Goal: Task Accomplishment & Management: Manage account settings

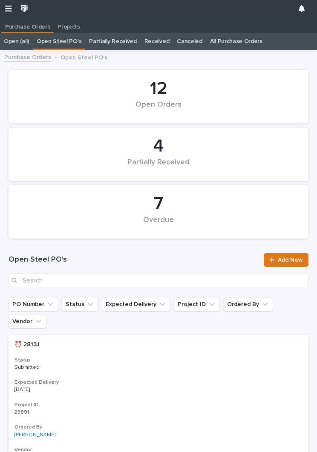
scroll to position [0, 0]
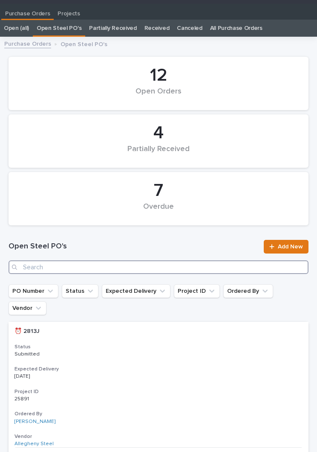
click at [194, 270] on input "Search" at bounding box center [159, 267] width 300 height 14
type input "2858"
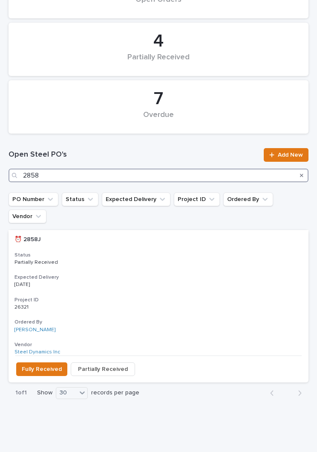
scroll to position [105, 0]
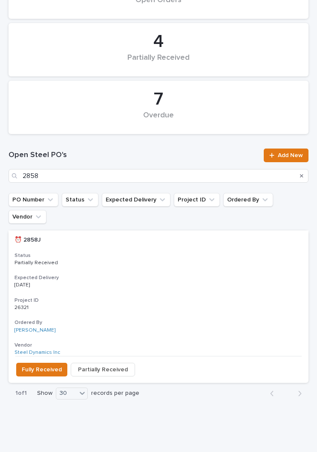
click at [161, 255] on div "⏰ 2858J ⏰ 2858J Status Partially Received Expected Delivery 08/29/2025 Project …" at bounding box center [159, 292] width 300 height 125
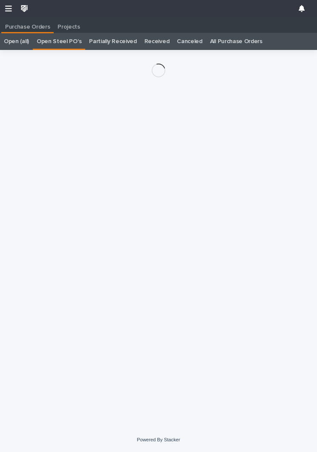
scroll to position [13, 0]
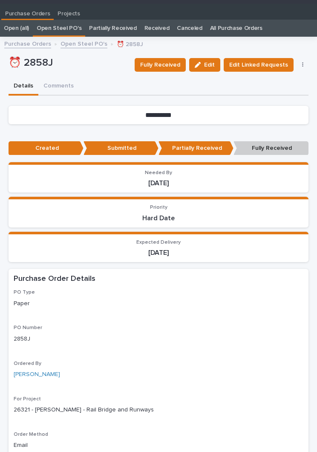
click at [159, 64] on span "Fully Received" at bounding box center [160, 65] width 40 height 10
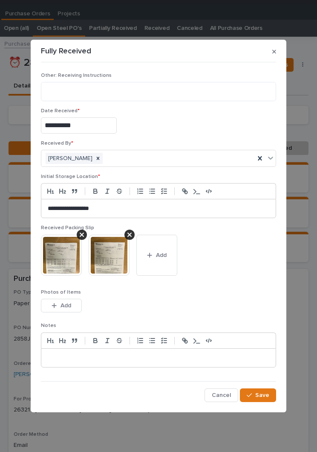
click at [169, 257] on button "Add" at bounding box center [156, 255] width 41 height 41
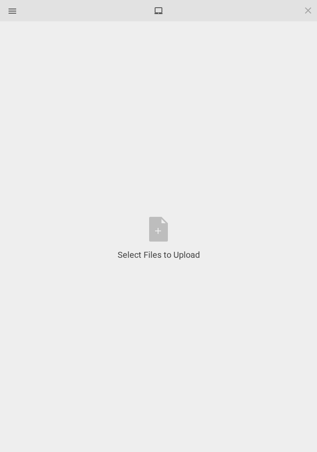
click at [162, 232] on div "Select Files to Upload or Drag and Drop, Copy and Paste Files" at bounding box center [159, 239] width 82 height 44
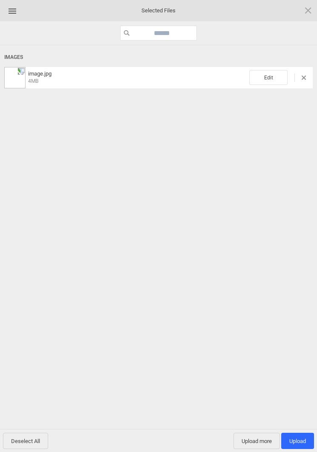
click at [273, 75] on span "Edit" at bounding box center [269, 77] width 38 height 15
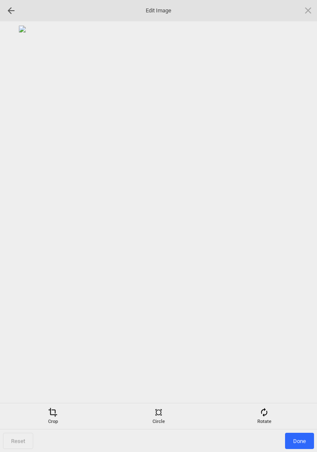
click at [267, 410] on span at bounding box center [264, 411] width 9 height 9
click at [300, 222] on div at bounding box center [297, 225] width 21 height 21
click at [299, 232] on div at bounding box center [297, 225] width 21 height 21
click at [297, 229] on div at bounding box center [297, 225] width 21 height 21
click at [298, 220] on div at bounding box center [297, 225] width 21 height 21
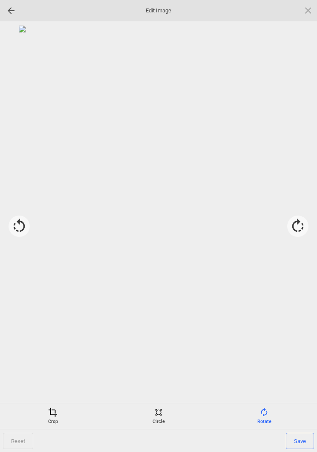
click at [52, 422] on div "Crop" at bounding box center [53, 415] width 102 height 17
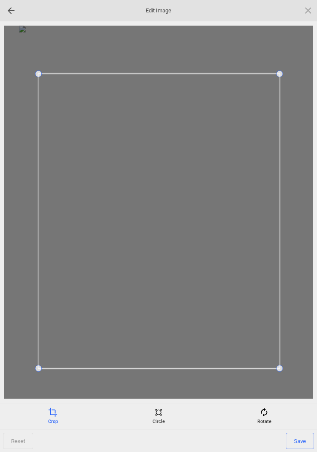
click at [306, 441] on span "Save" at bounding box center [300, 441] width 28 height 16
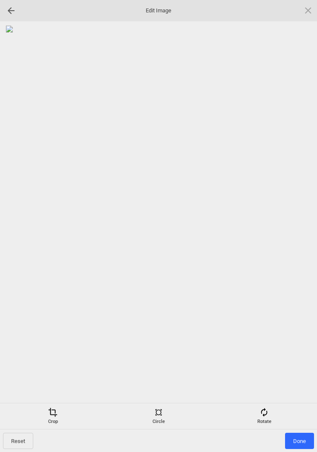
click at [300, 441] on span "Done" at bounding box center [299, 441] width 29 height 16
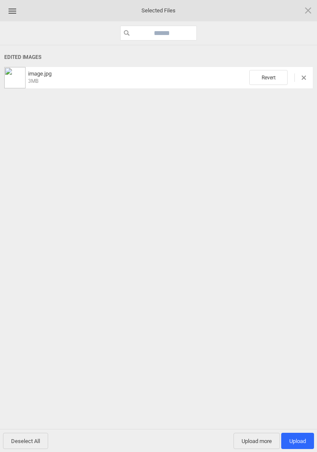
click at [306, 434] on span "Upload 1" at bounding box center [298, 441] width 33 height 16
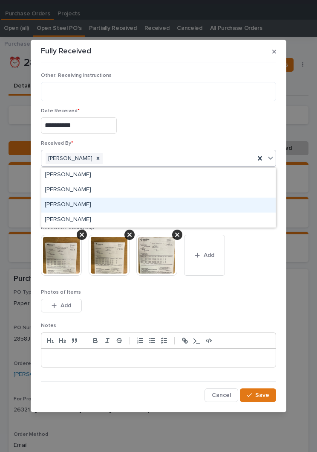
click at [92, 203] on div "[PERSON_NAME]" at bounding box center [158, 204] width 235 height 15
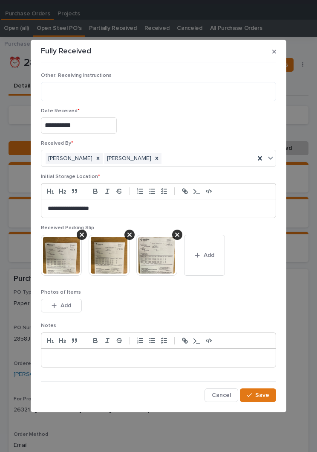
click at [264, 394] on span "Save" at bounding box center [263, 395] width 14 height 8
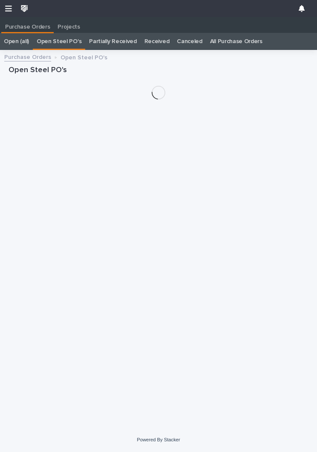
scroll to position [13, 0]
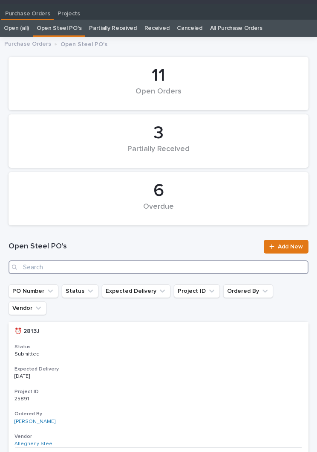
click at [114, 263] on input "Search" at bounding box center [159, 267] width 300 height 14
type input "2836"
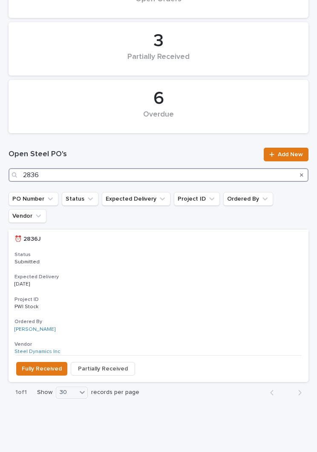
scroll to position [105, 0]
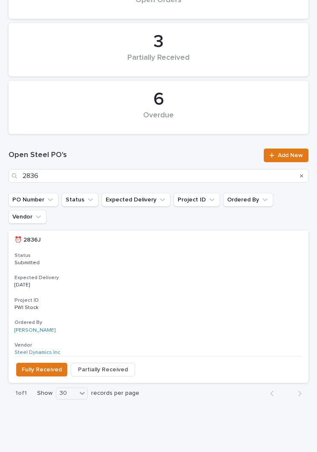
click at [138, 274] on h3 "Expected Delivery" at bounding box center [159, 277] width 288 height 7
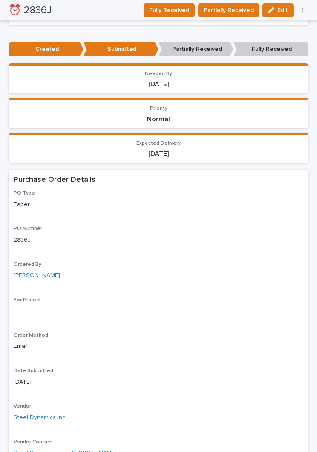
scroll to position [112, 0]
click at [232, 10] on span "Partially Received" at bounding box center [229, 10] width 50 height 10
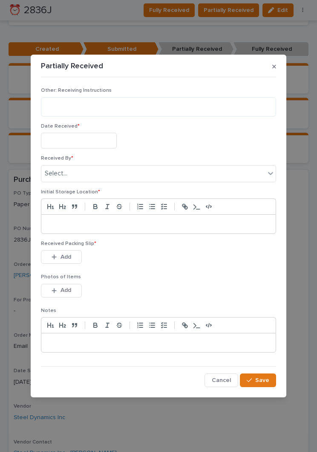
click at [84, 143] on input "text" at bounding box center [79, 141] width 76 height 16
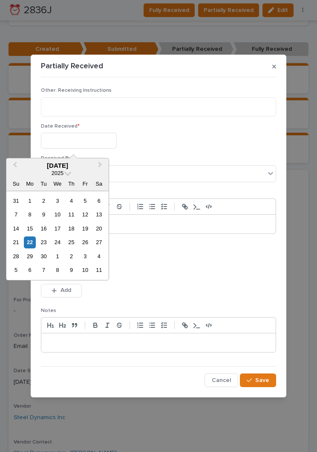
click at [32, 245] on div "22" at bounding box center [30, 242] width 12 height 12
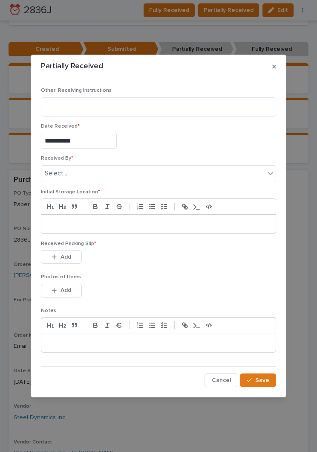
type input "**********"
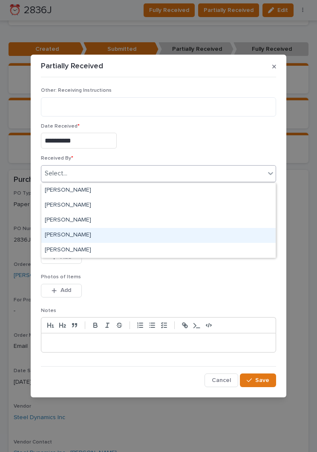
click at [116, 236] on div "[PERSON_NAME]" at bounding box center [158, 235] width 235 height 15
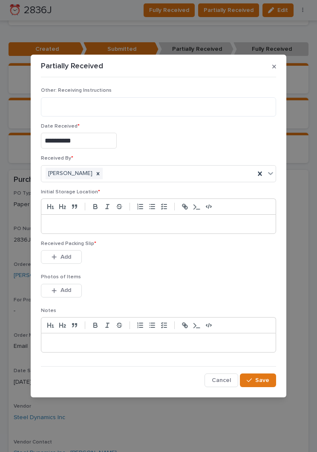
click at [167, 229] on div at bounding box center [158, 224] width 235 height 19
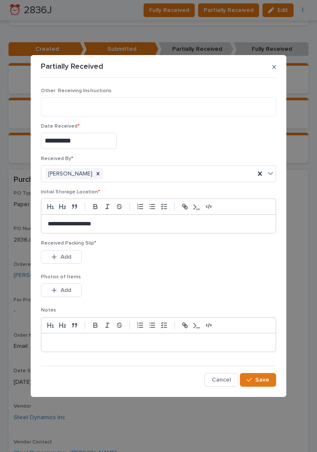
click at [155, 269] on div "Received Packing Slip * This file cannot be opened Download File Add" at bounding box center [158, 256] width 235 height 33
click at [63, 257] on span "Add" at bounding box center [66, 257] width 11 height 8
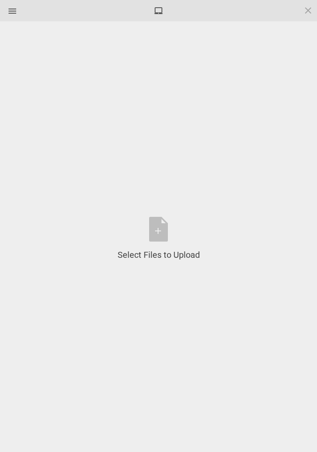
click at [166, 236] on div "Select Files to Upload or Drag and Drop, Copy and Paste Files" at bounding box center [159, 239] width 82 height 44
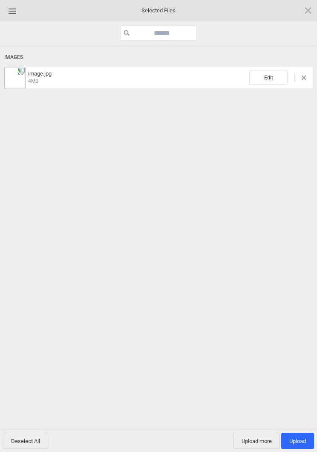
click at [274, 73] on span "Edit" at bounding box center [269, 77] width 38 height 15
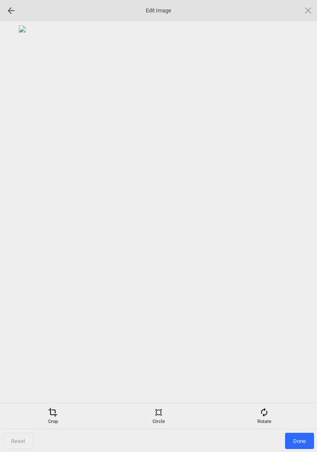
click at [270, 409] on div "Rotate" at bounding box center [265, 415] width 102 height 17
click at [302, 221] on div at bounding box center [297, 225] width 21 height 21
click at [298, 225] on div at bounding box center [297, 225] width 21 height 21
click at [302, 222] on div at bounding box center [297, 225] width 21 height 21
click at [297, 223] on div at bounding box center [297, 225] width 21 height 21
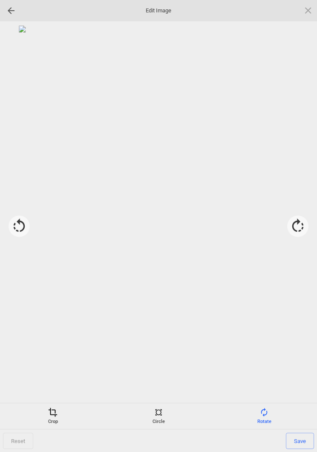
click at [47, 415] on div "Crop" at bounding box center [53, 415] width 102 height 17
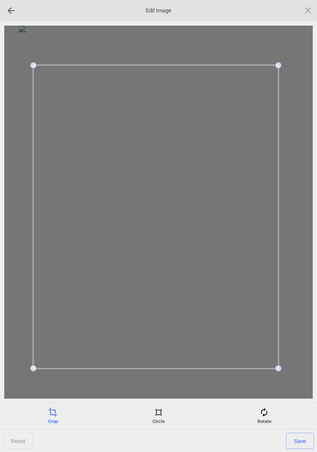
click at [308, 437] on span "Save" at bounding box center [300, 441] width 28 height 16
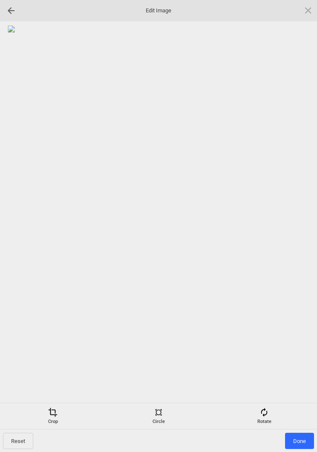
click at [299, 441] on span "Done" at bounding box center [299, 441] width 29 height 16
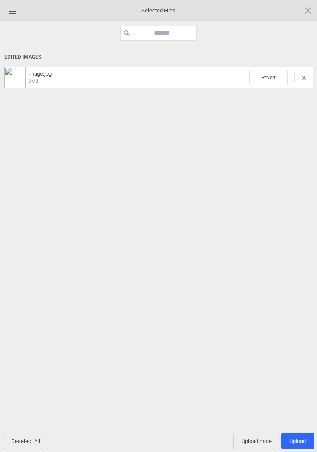
click at [299, 438] on span "Upload 1" at bounding box center [298, 441] width 17 height 6
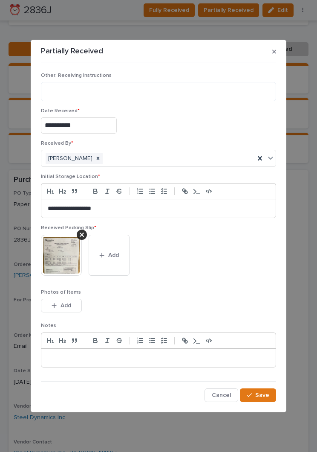
click at [263, 394] on span "Save" at bounding box center [263, 395] width 14 height 8
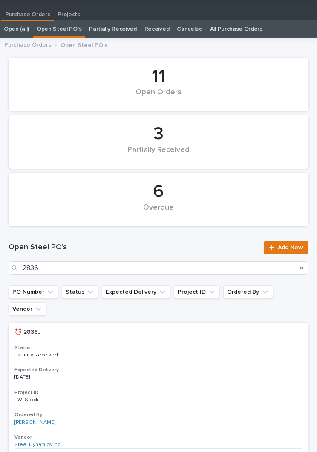
scroll to position [13, 0]
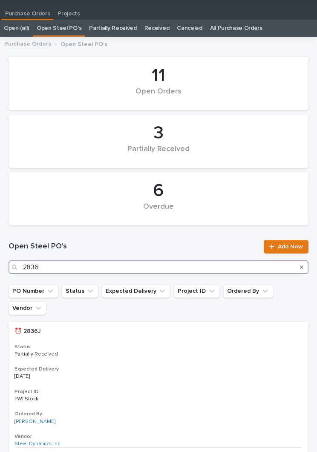
click at [144, 267] on input "2836" at bounding box center [159, 267] width 300 height 14
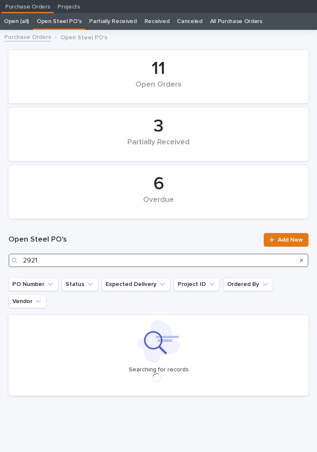
scroll to position [20, 0]
type input "2"
